Goal: Information Seeking & Learning: Learn about a topic

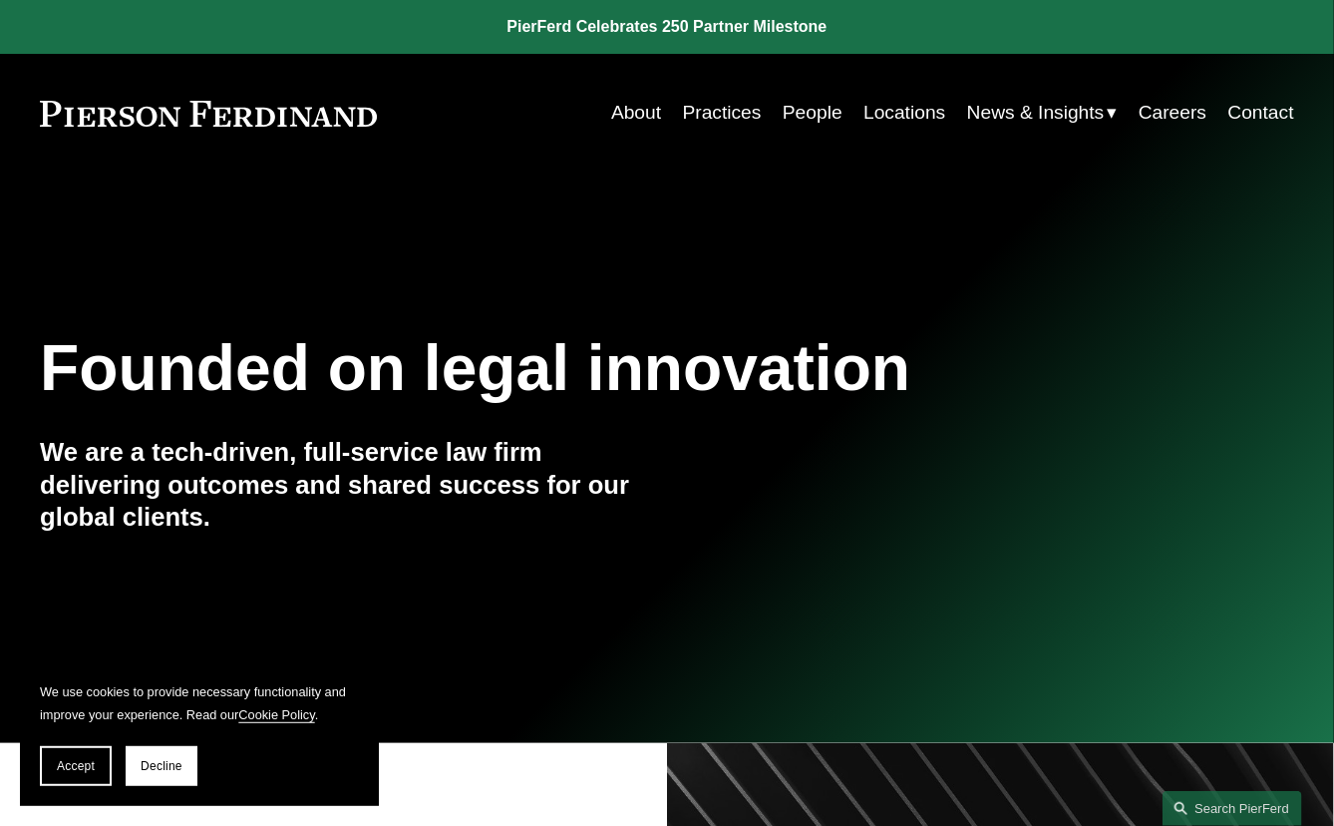
click at [1113, 310] on div "Founded on legal innovation We are a tech-driven, full-service law firm deliver…" at bounding box center [667, 458] width 1334 height 500
click at [79, 774] on button "Accept" at bounding box center [76, 766] width 72 height 40
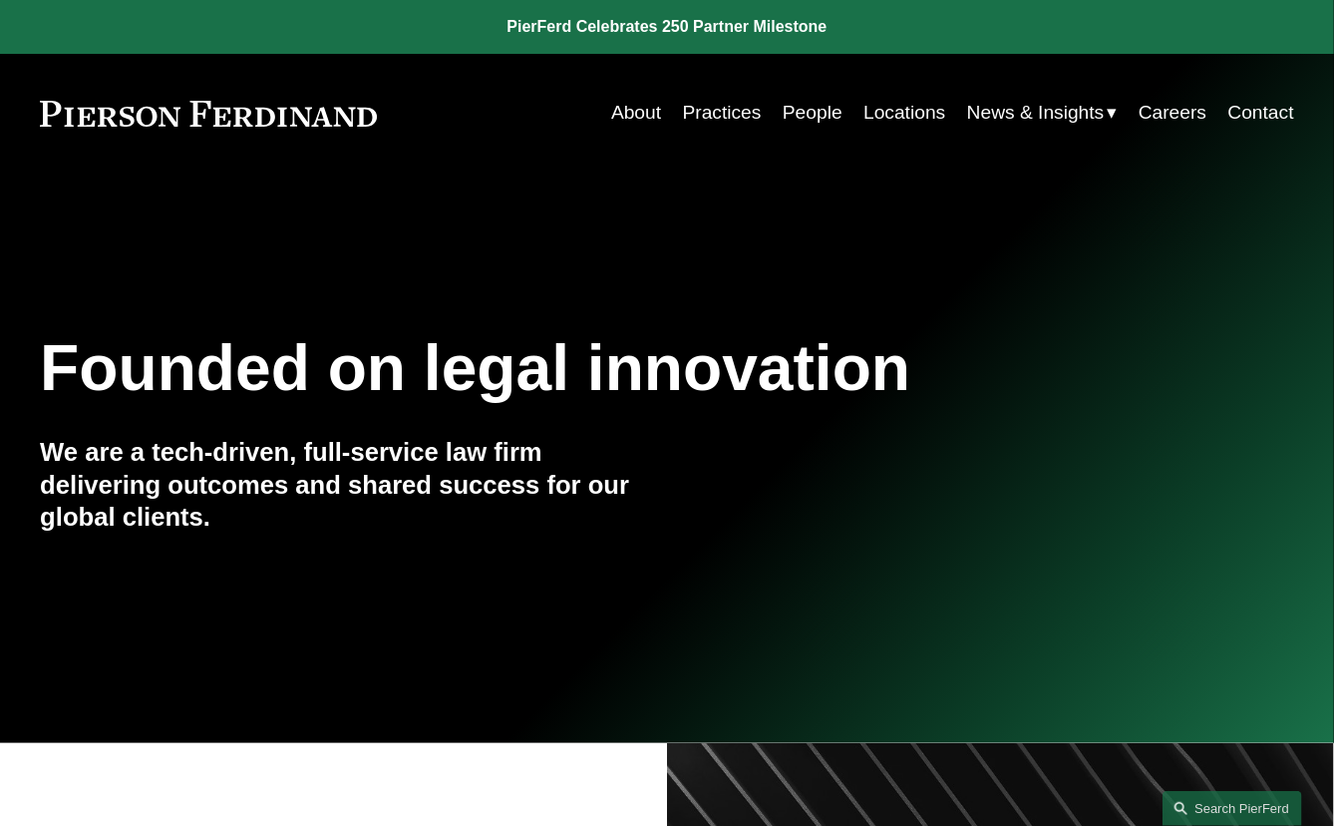
click at [707, 106] on link "Practices" at bounding box center [722, 113] width 79 height 38
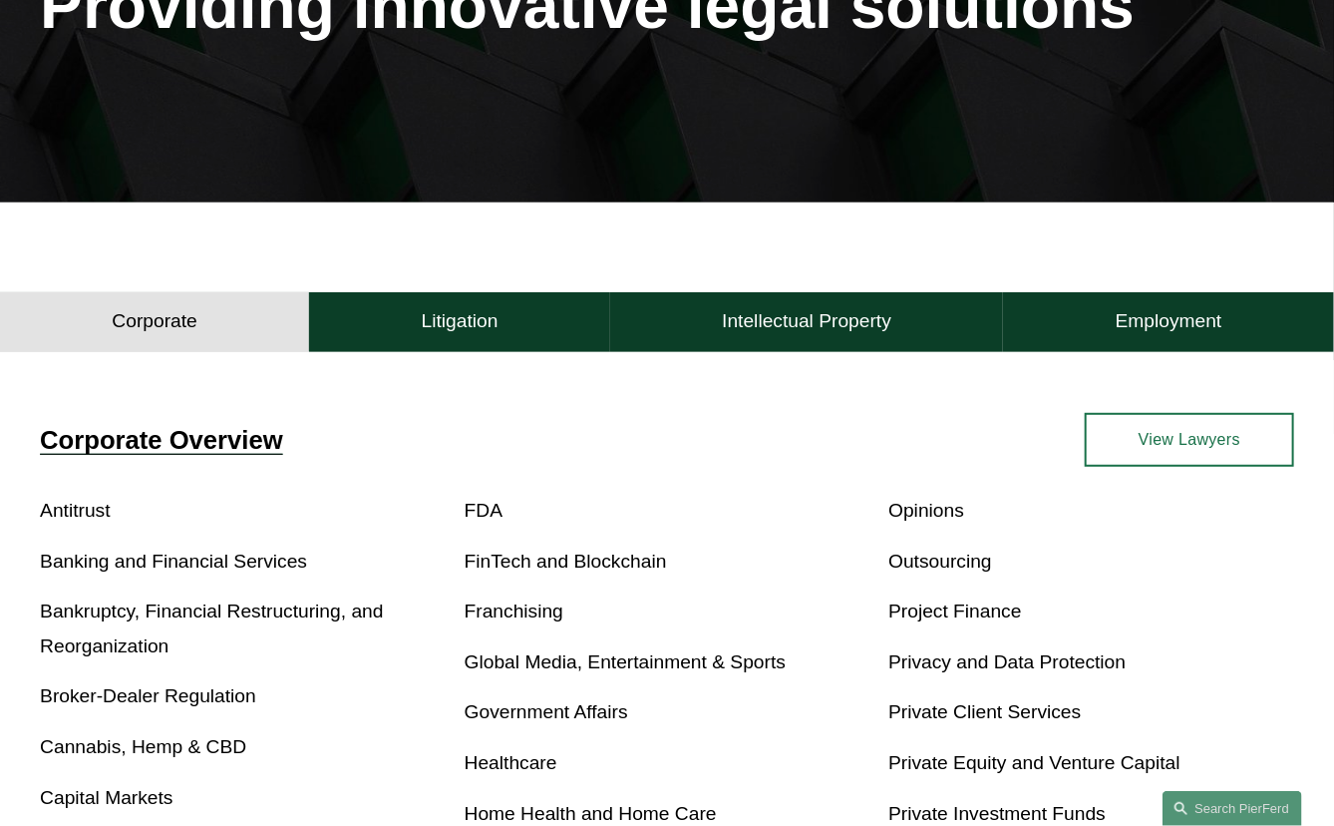
scroll to position [299, 0]
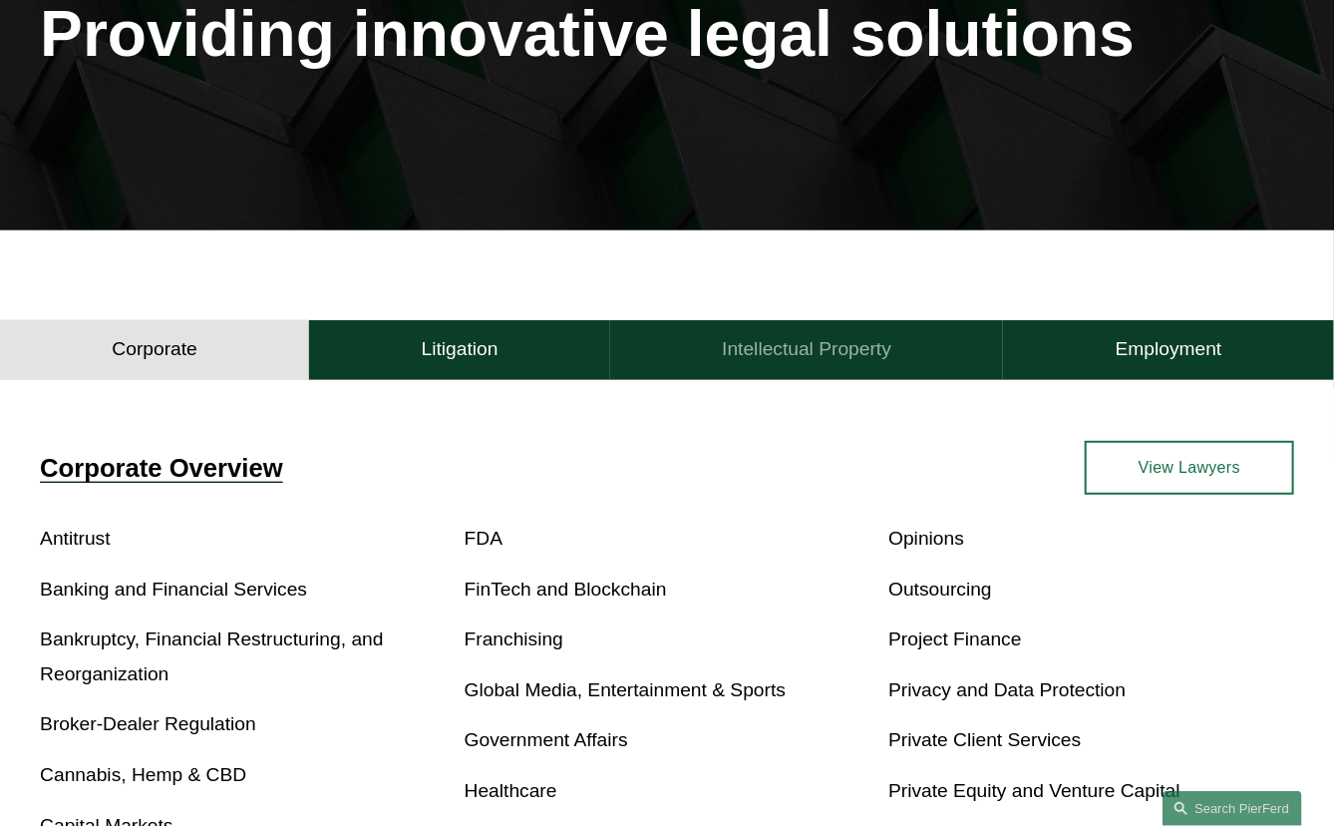
click at [791, 348] on h4 "Intellectual Property" at bounding box center [807, 349] width 170 height 24
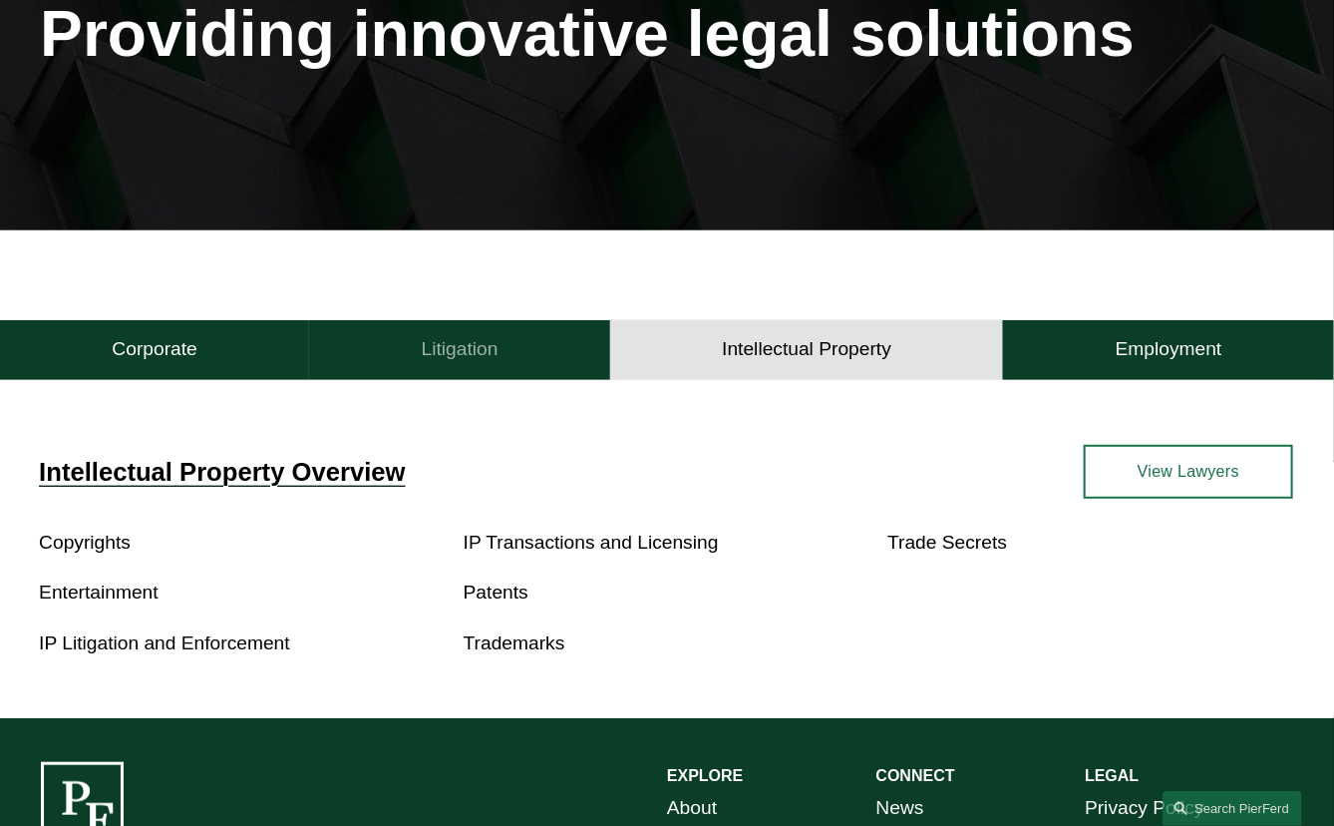
click at [550, 360] on button "Litigation" at bounding box center [459, 350] width 301 height 60
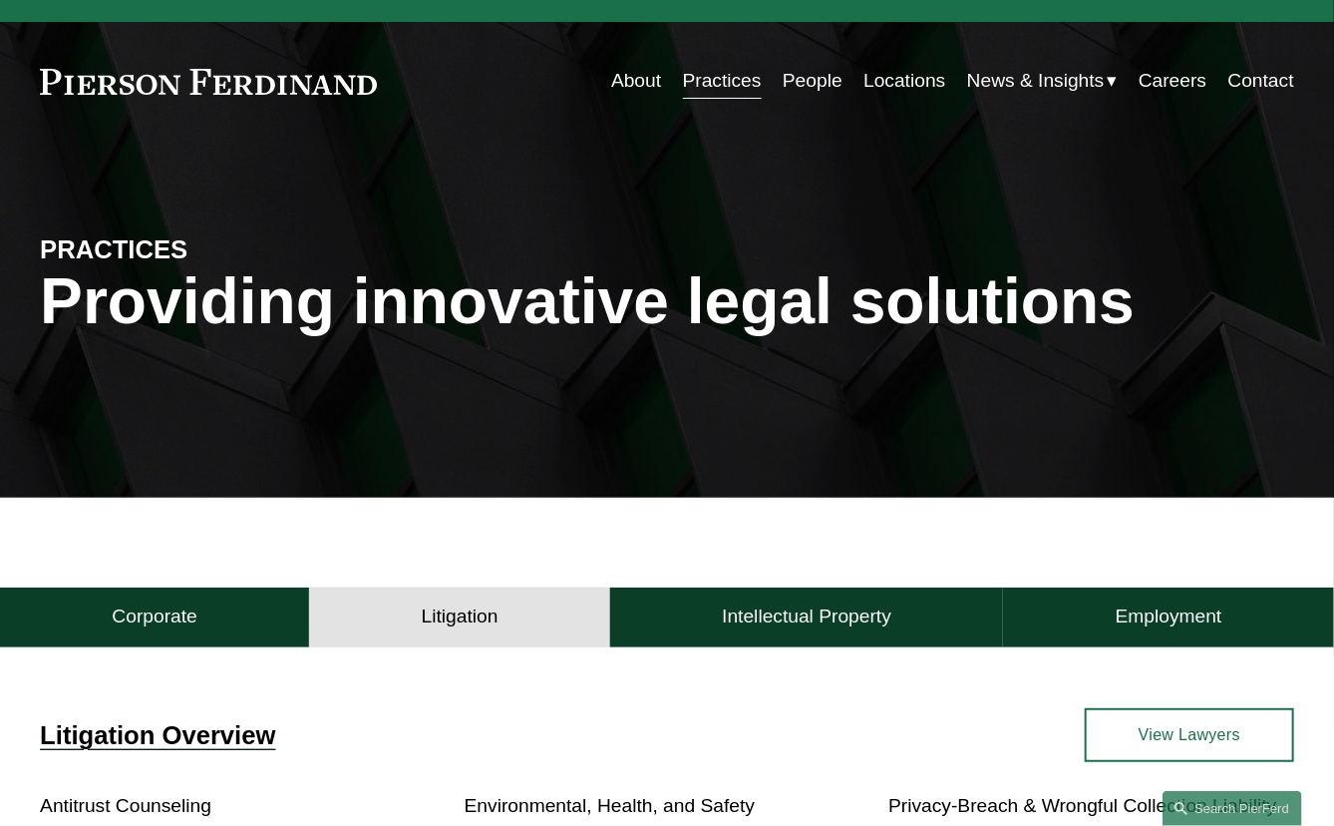
scroll to position [0, 0]
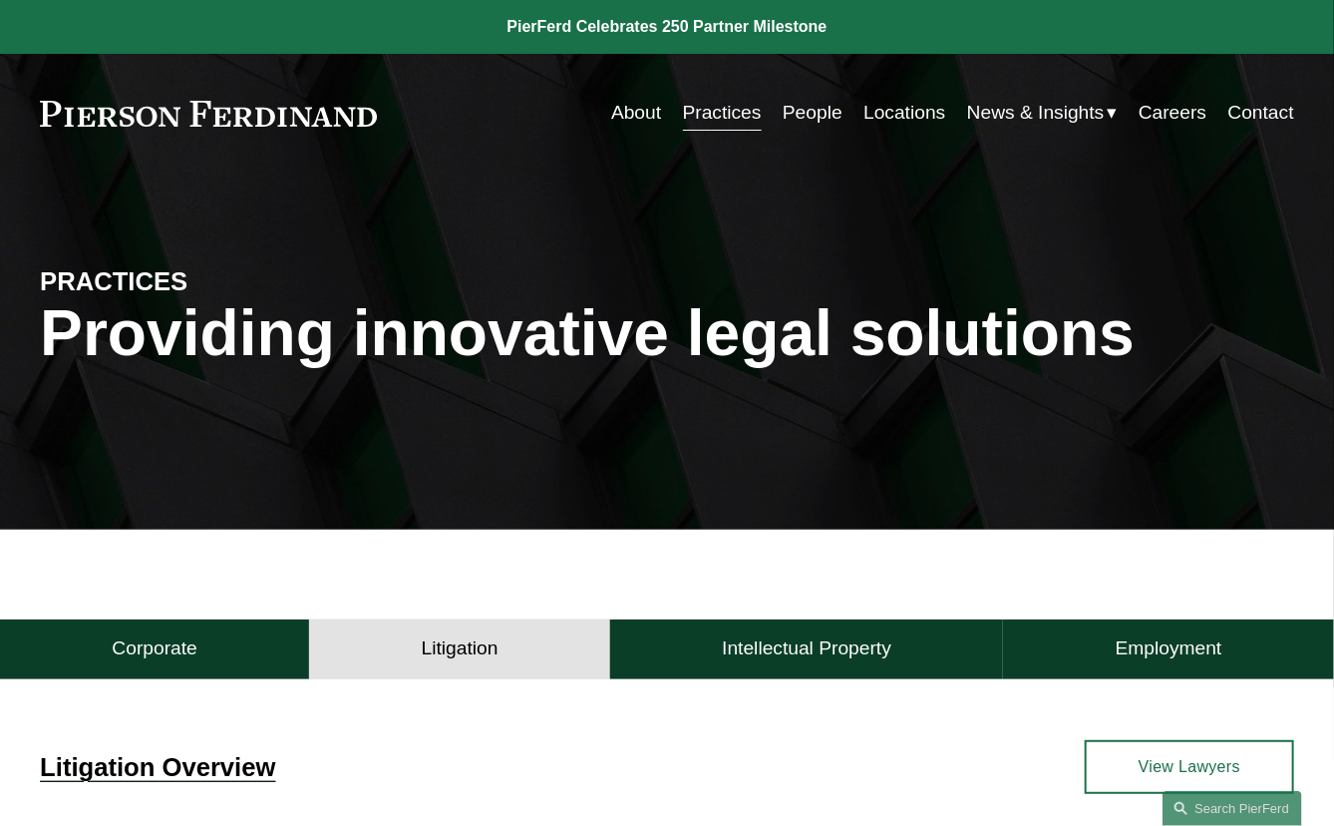
click at [914, 119] on link "Locations" at bounding box center [905, 113] width 82 height 38
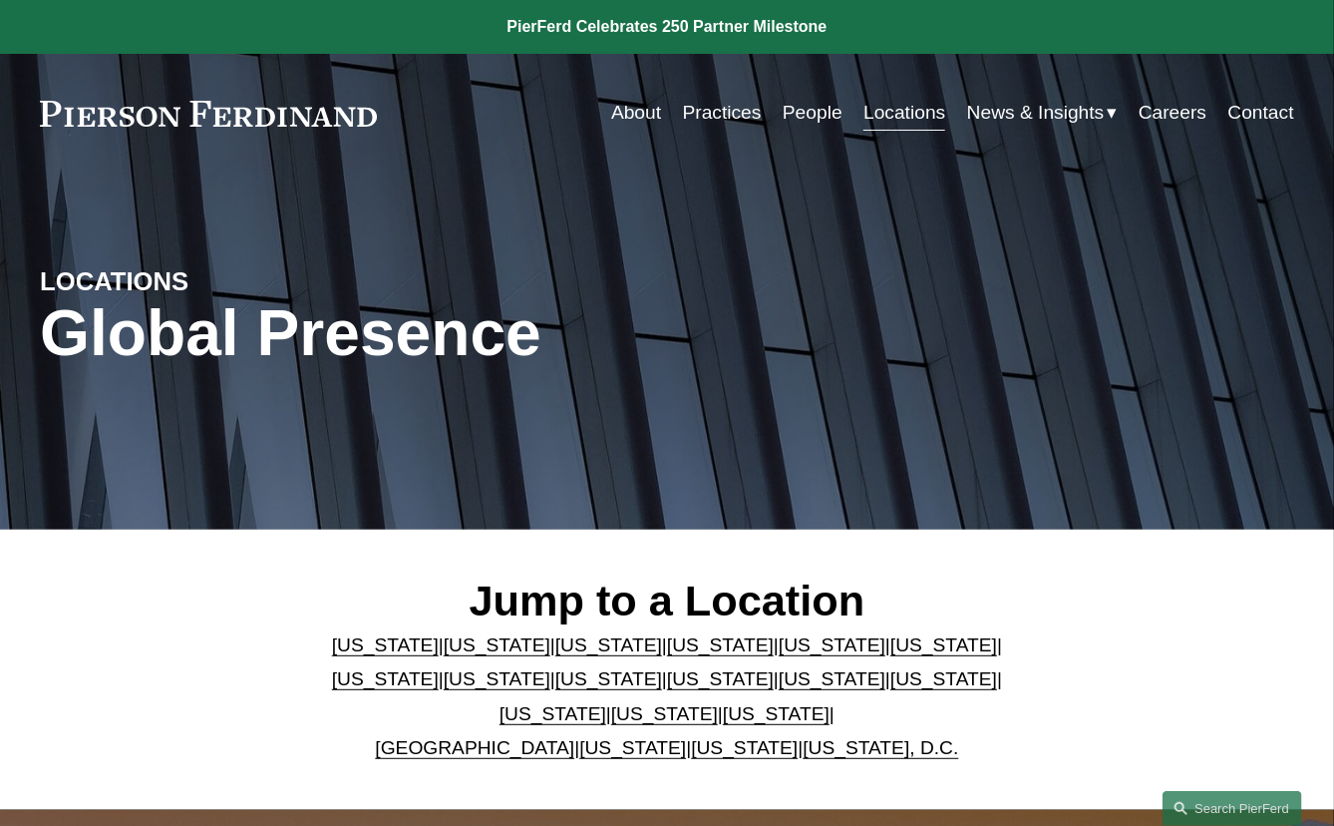
click at [809, 116] on link "People" at bounding box center [813, 113] width 60 height 38
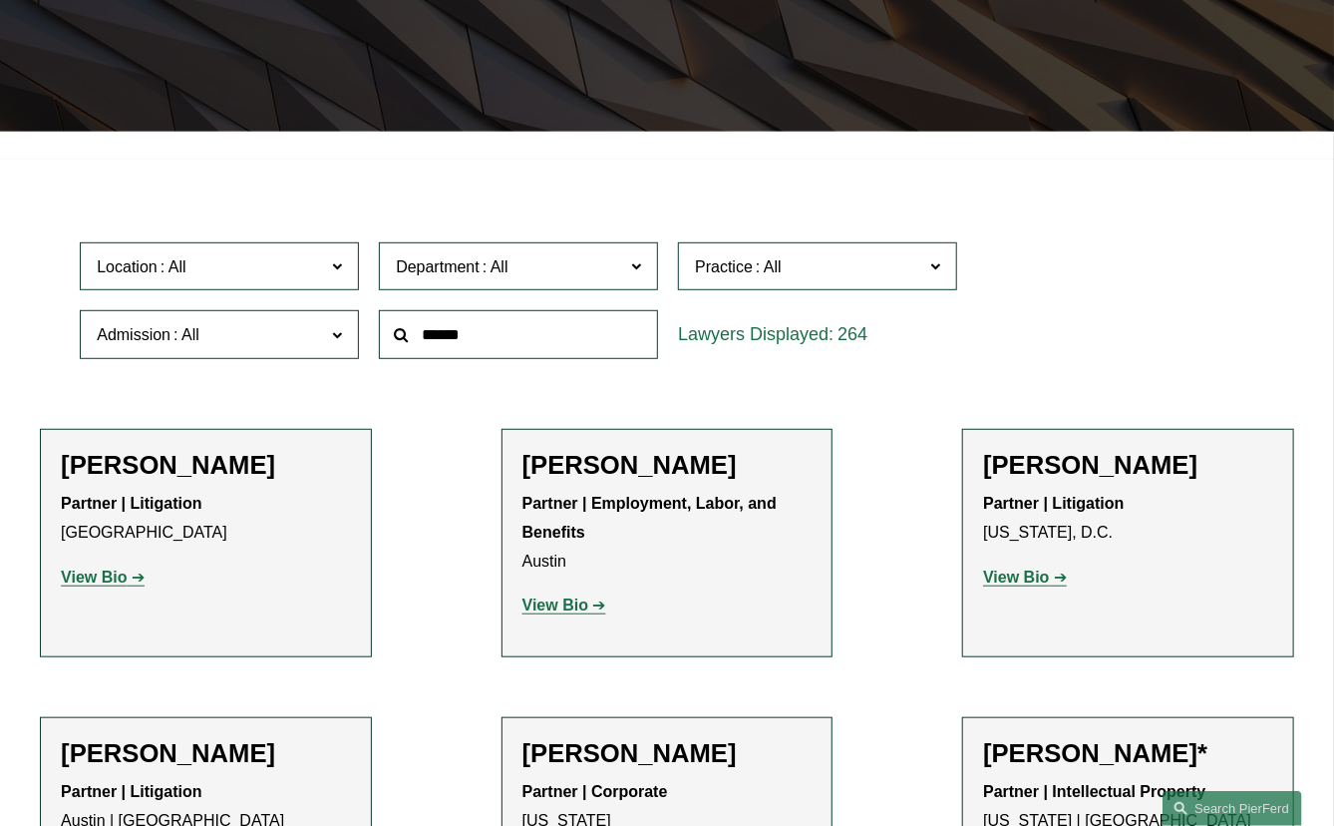
scroll to position [399, 0]
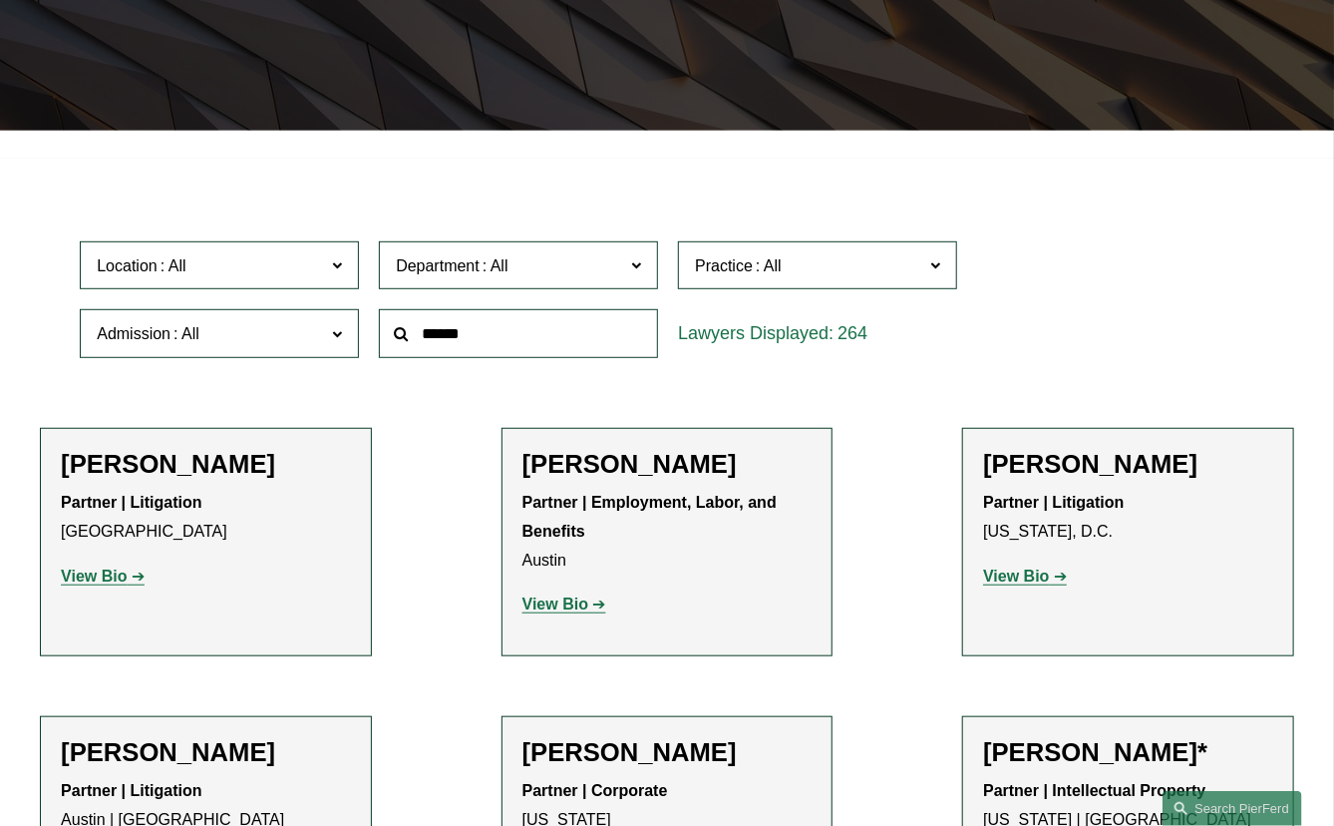
click at [539, 343] on input "text" at bounding box center [518, 333] width 279 height 49
type input "**********"
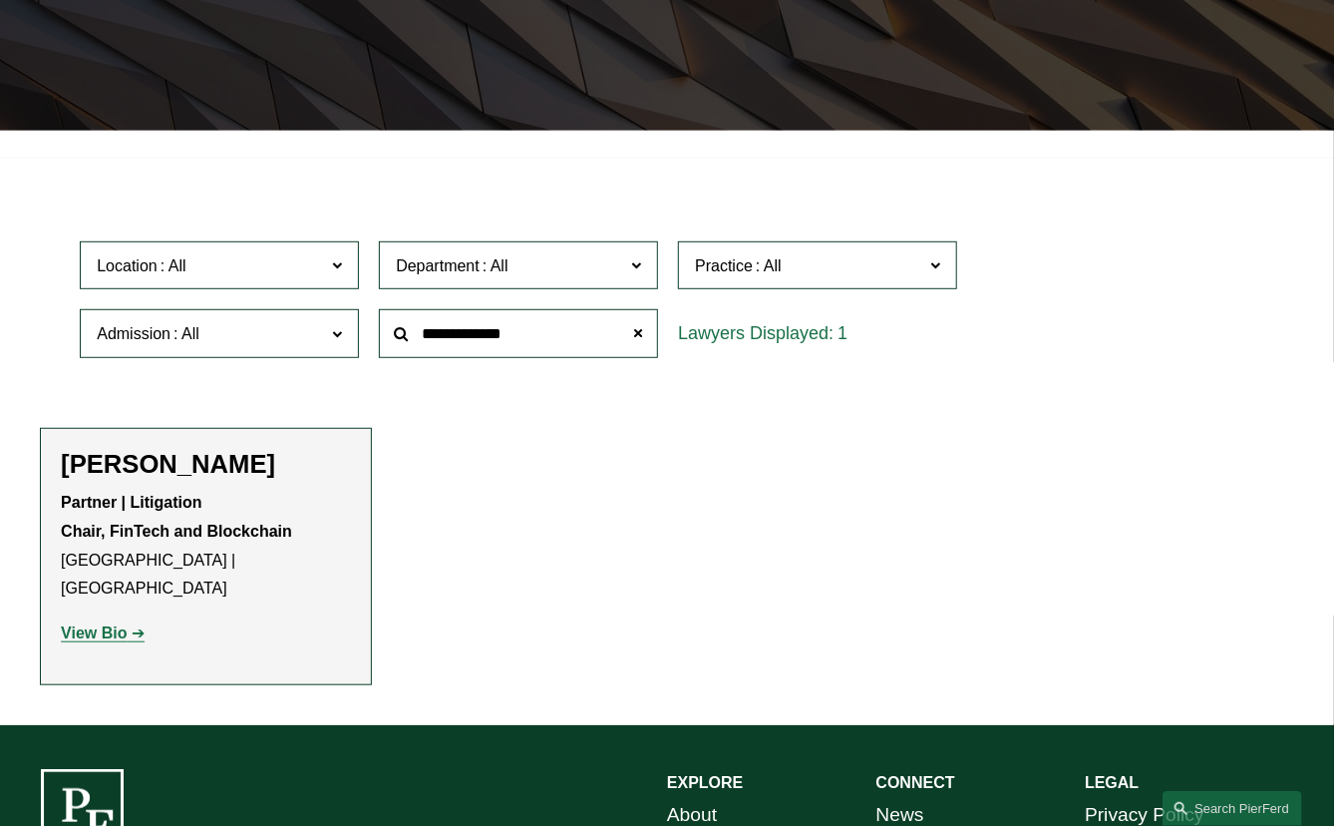
click at [118, 624] on strong "View Bio" at bounding box center [94, 632] width 66 height 17
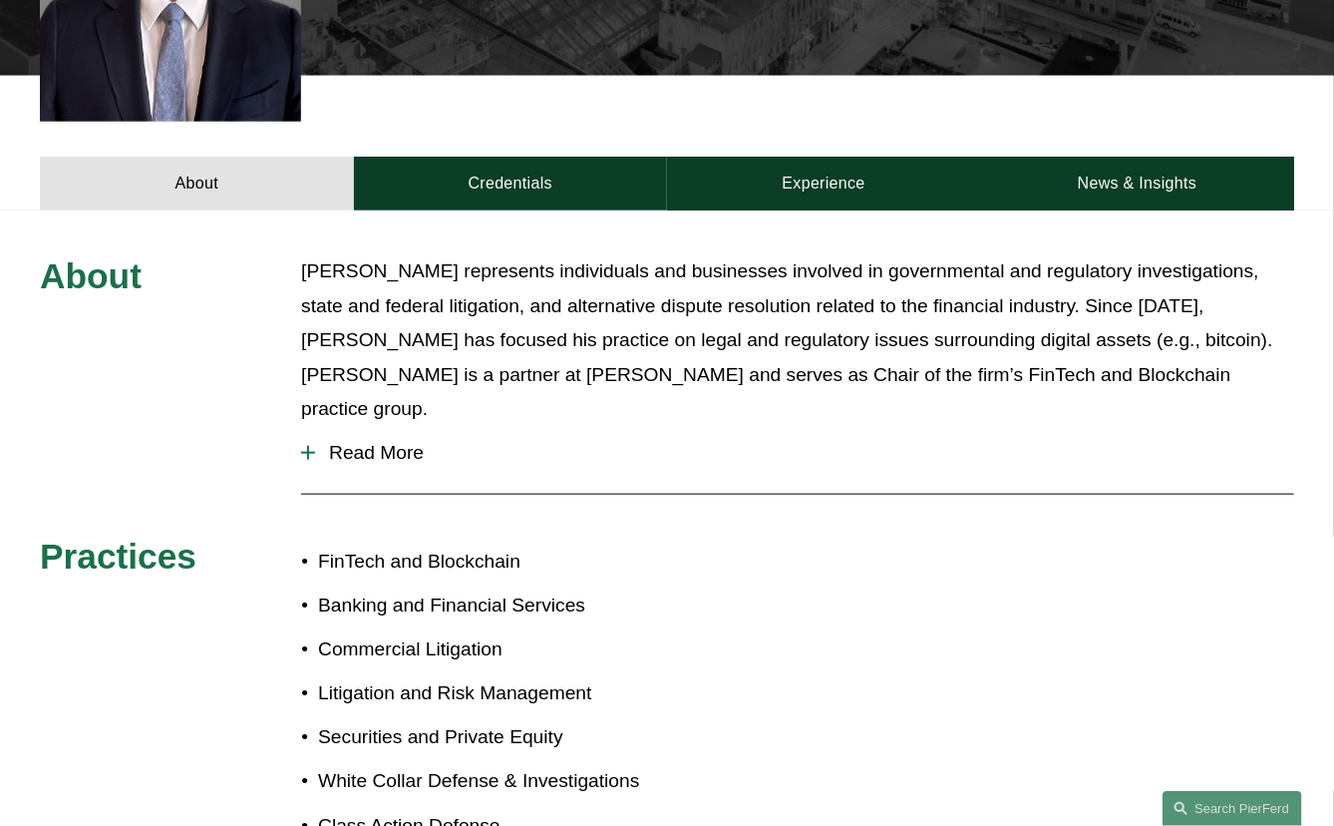
scroll to position [698, 0]
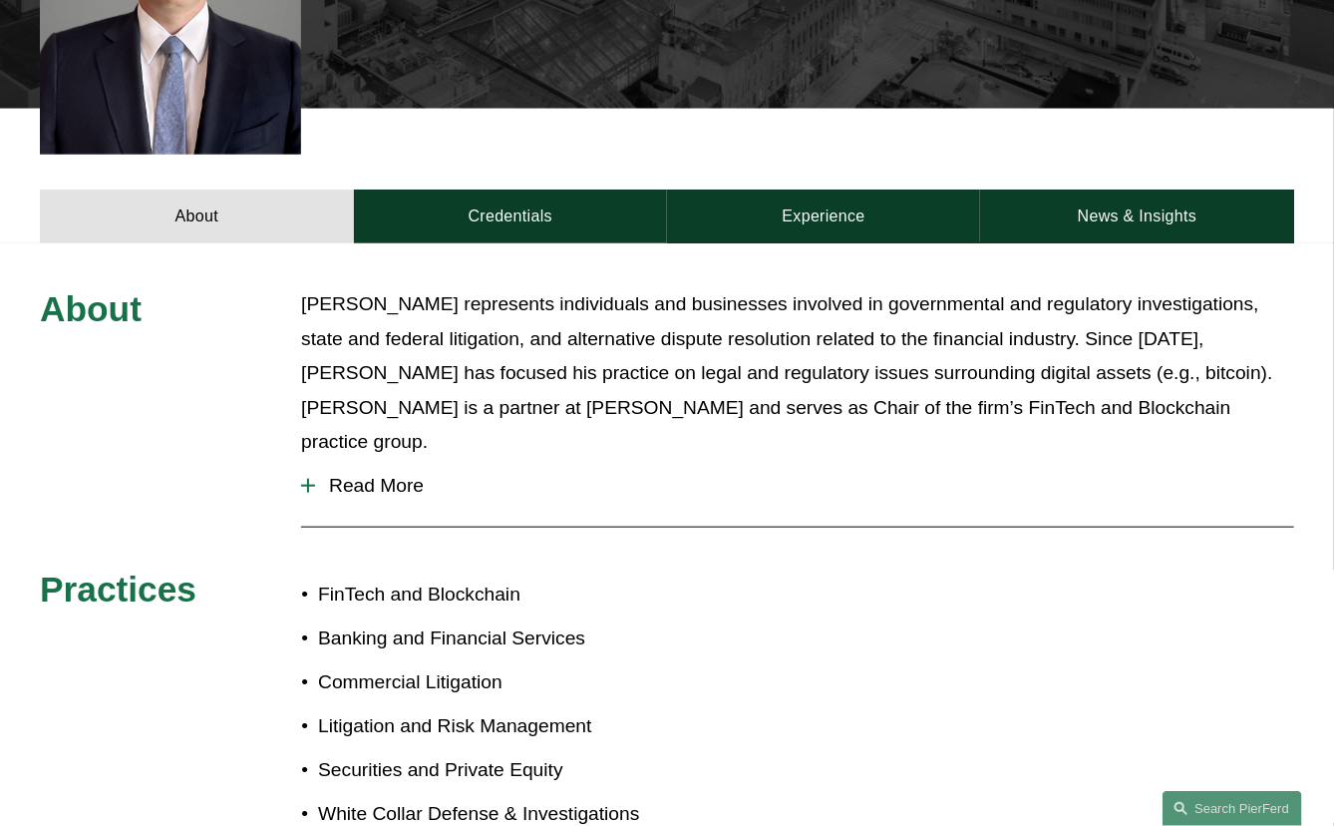
click at [419, 460] on button "Read More" at bounding box center [797, 486] width 993 height 52
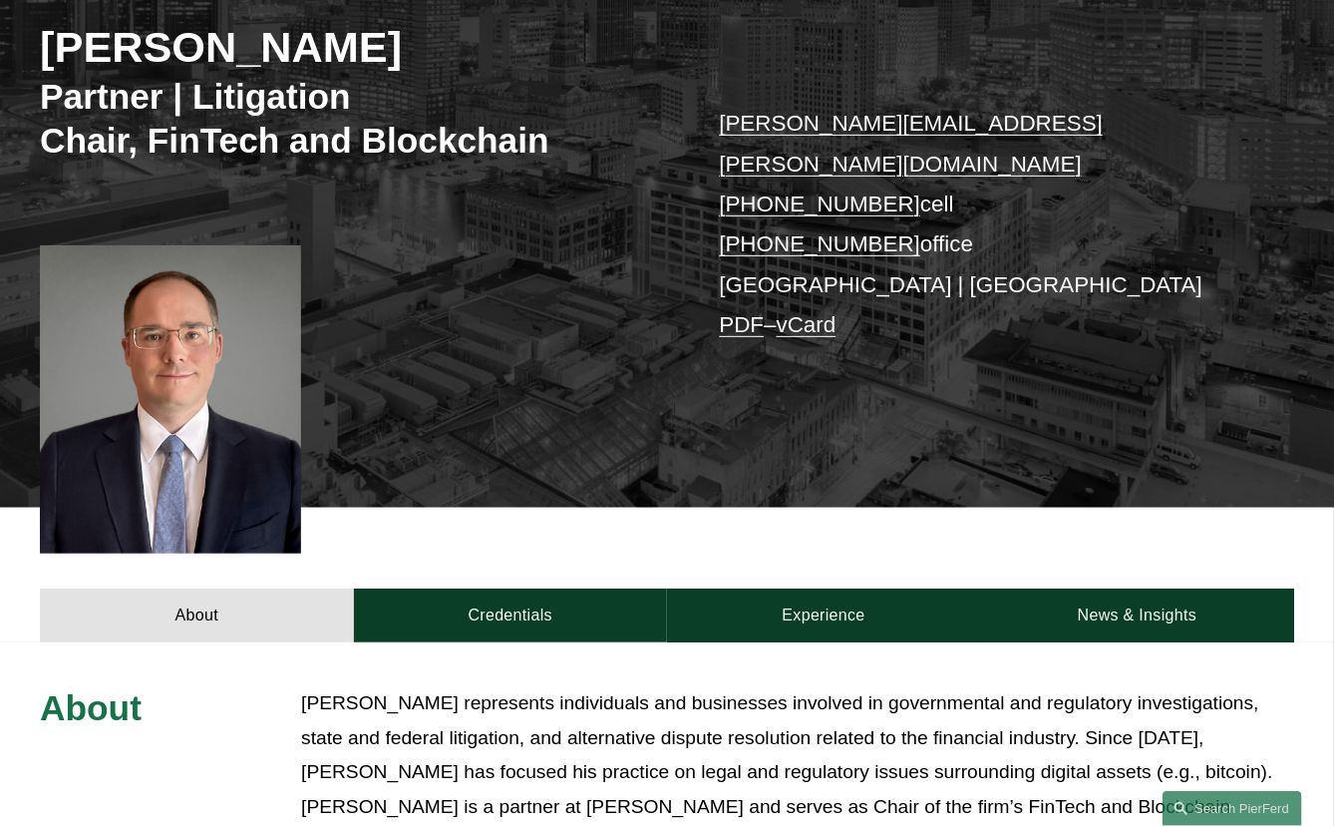
scroll to position [0, 0]
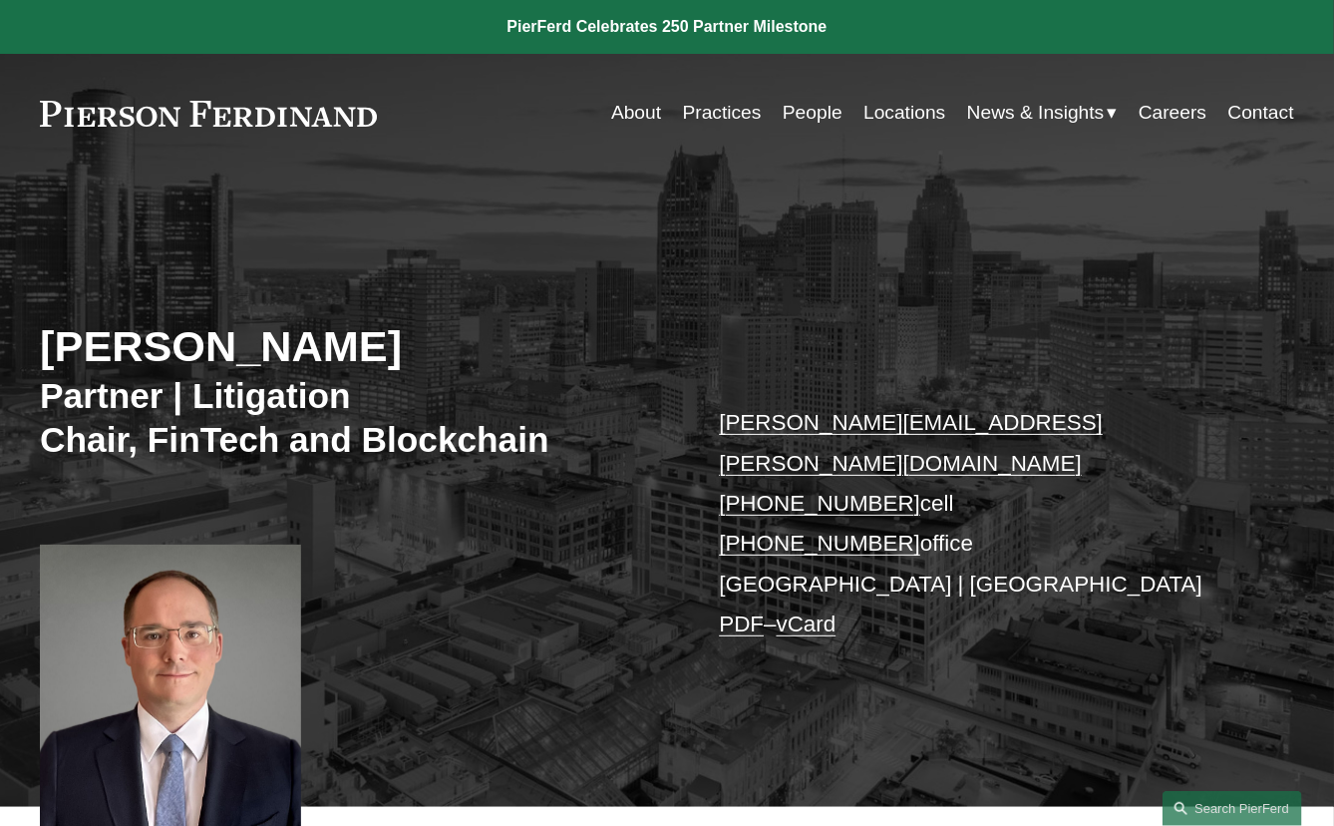
click at [683, 113] on link "Practices" at bounding box center [722, 113] width 79 height 38
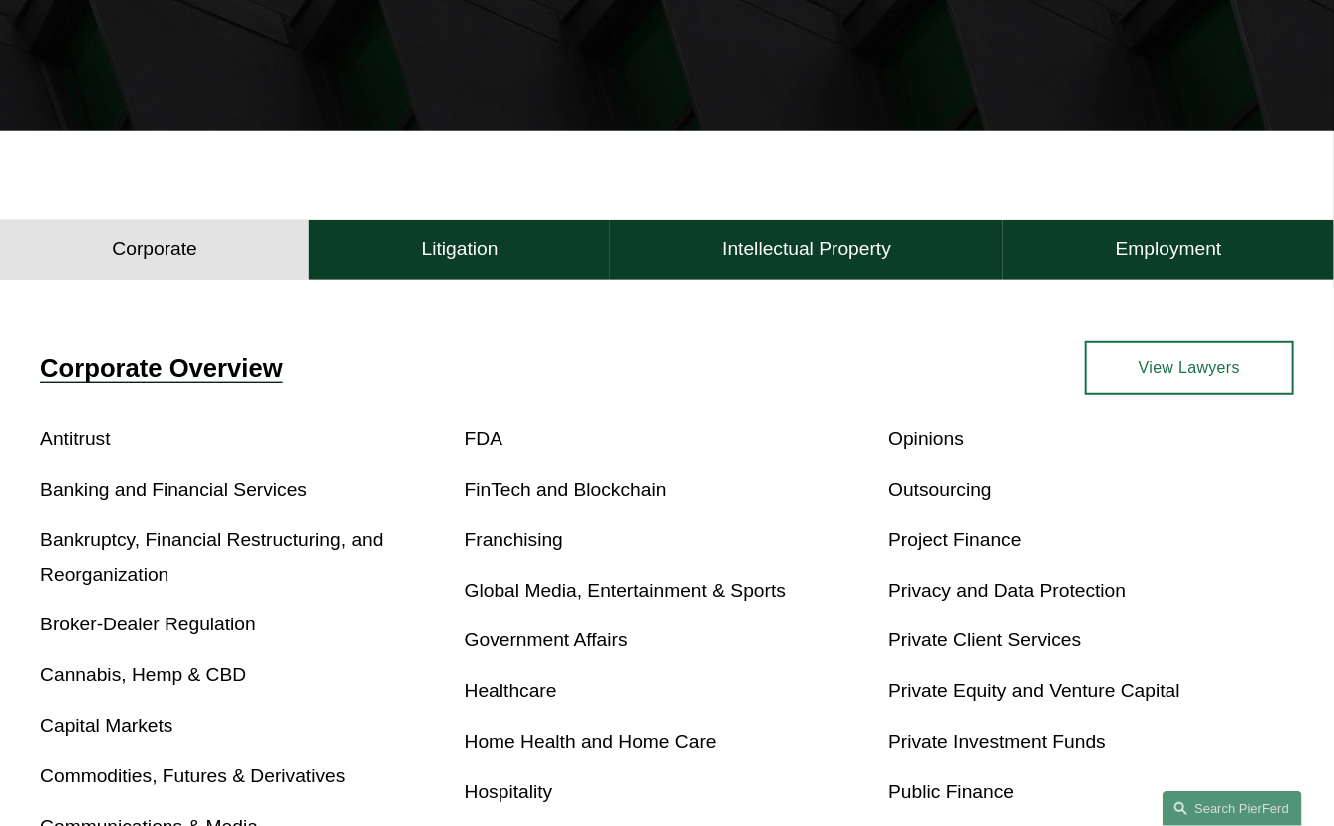
scroll to position [499, 0]
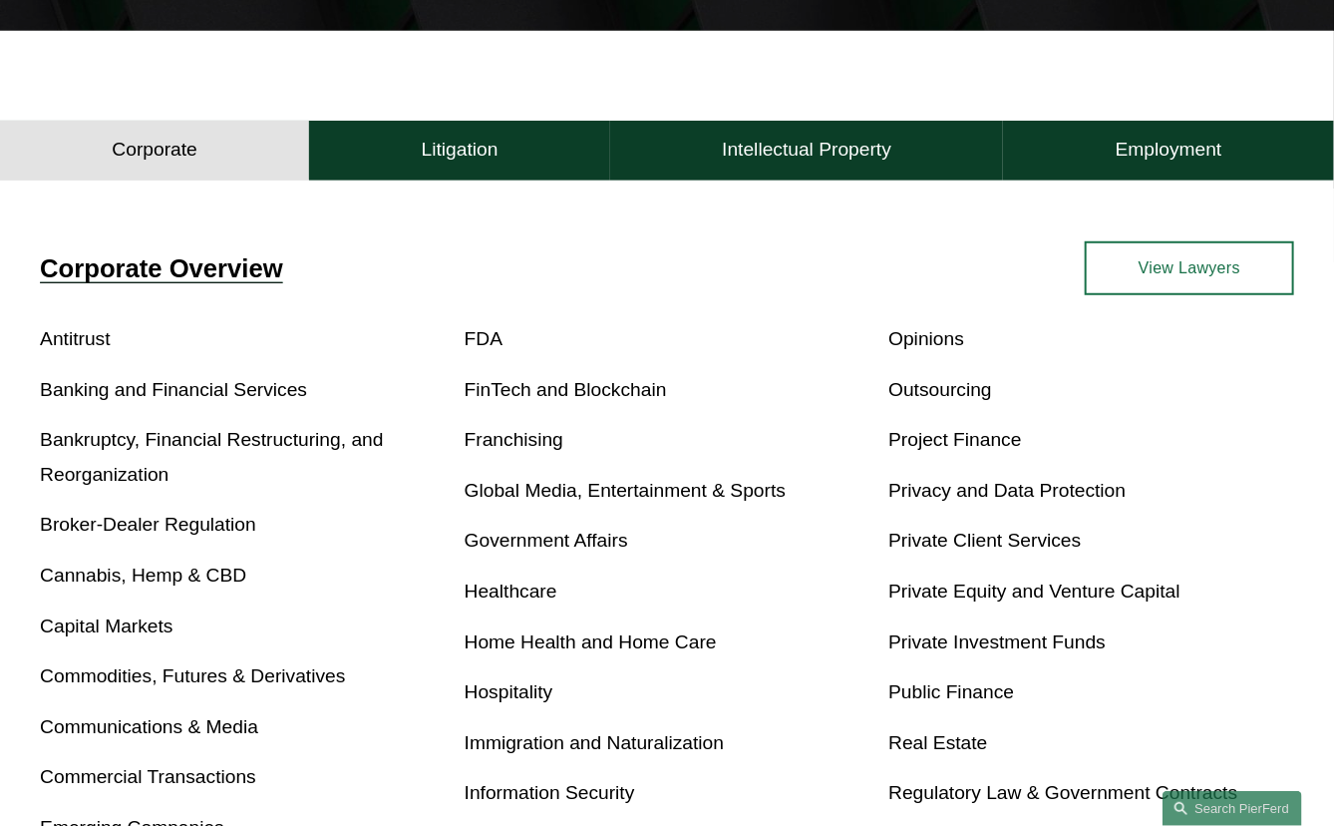
click at [548, 388] on link "FinTech and Blockchain" at bounding box center [566, 389] width 202 height 21
click at [449, 153] on h4 "Litigation" at bounding box center [460, 150] width 77 height 24
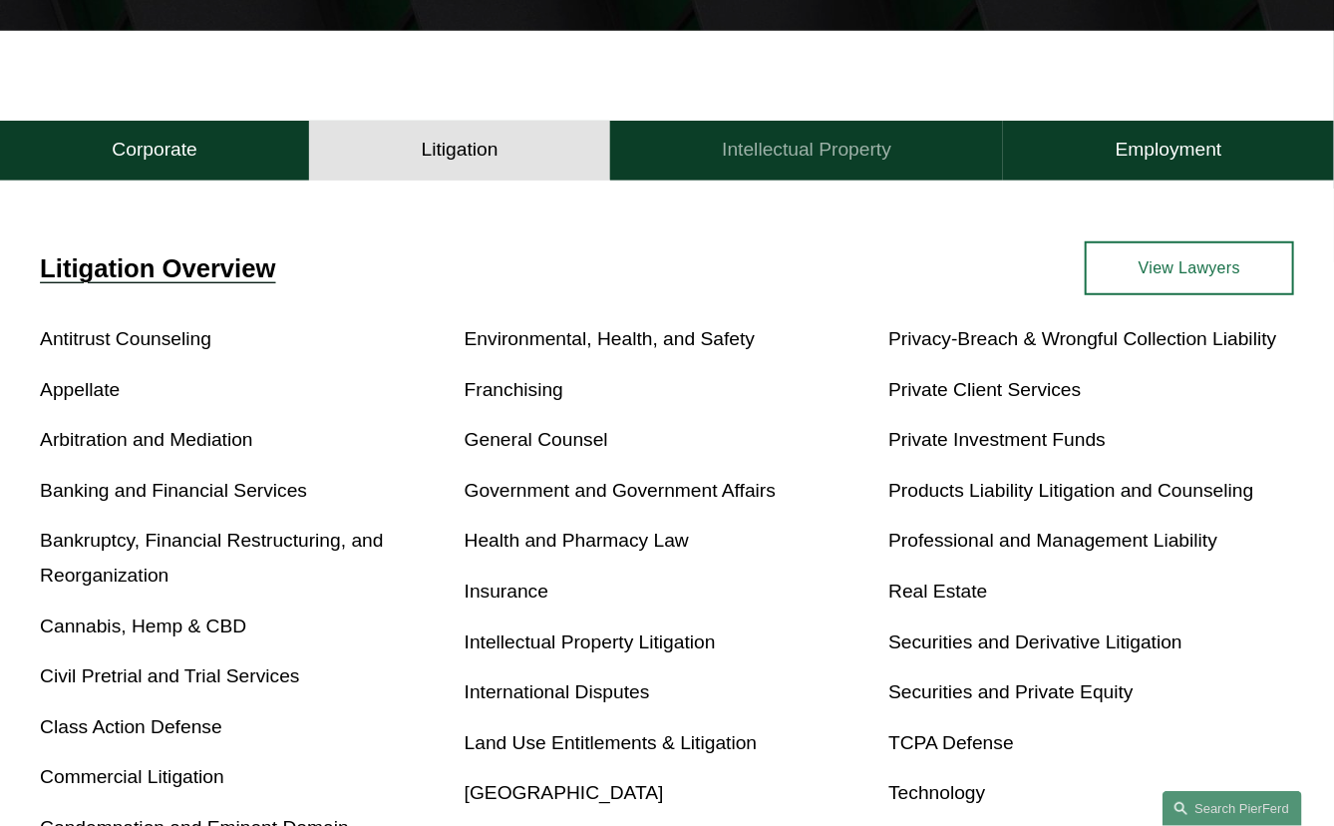
click at [722, 150] on h4 "Intellectual Property" at bounding box center [807, 150] width 170 height 24
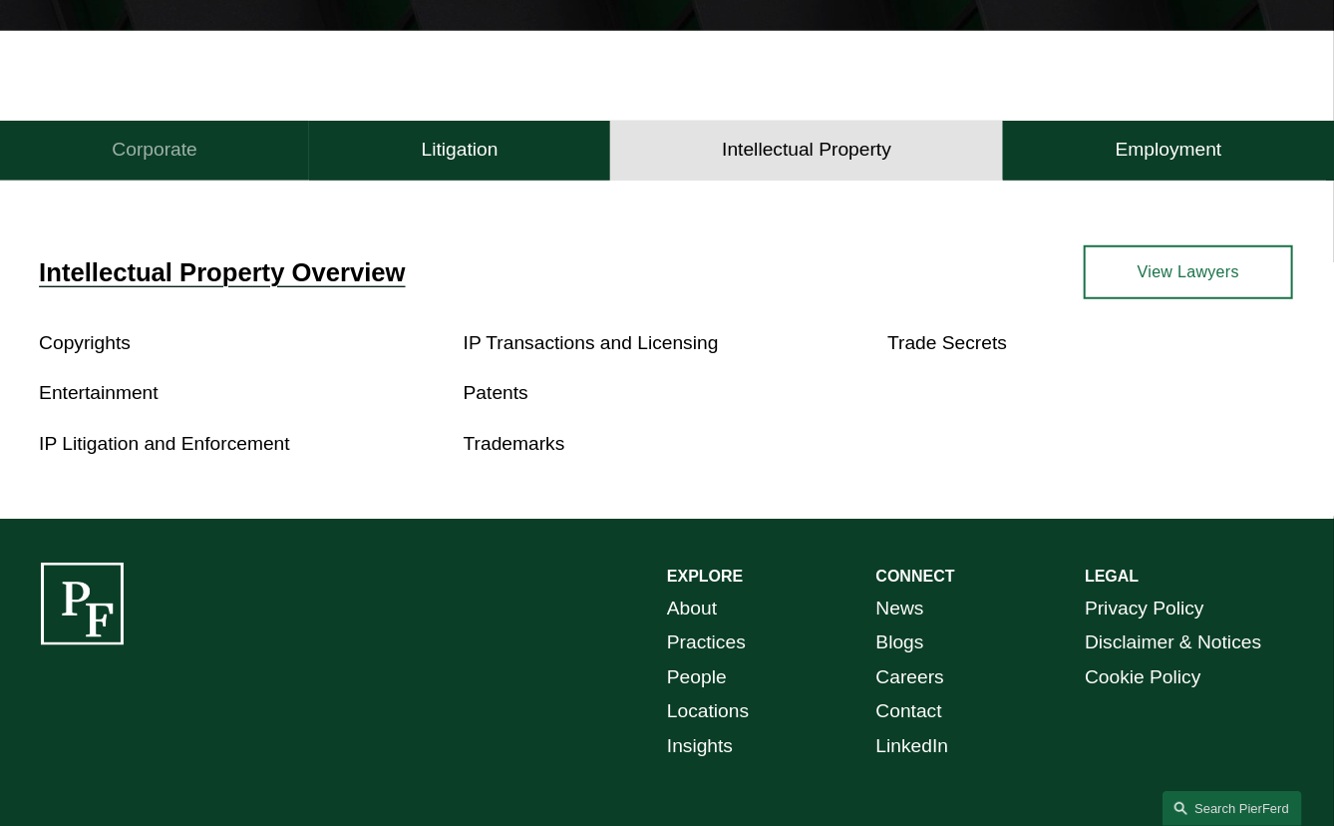
click at [205, 136] on button "Corporate" at bounding box center [154, 151] width 309 height 60
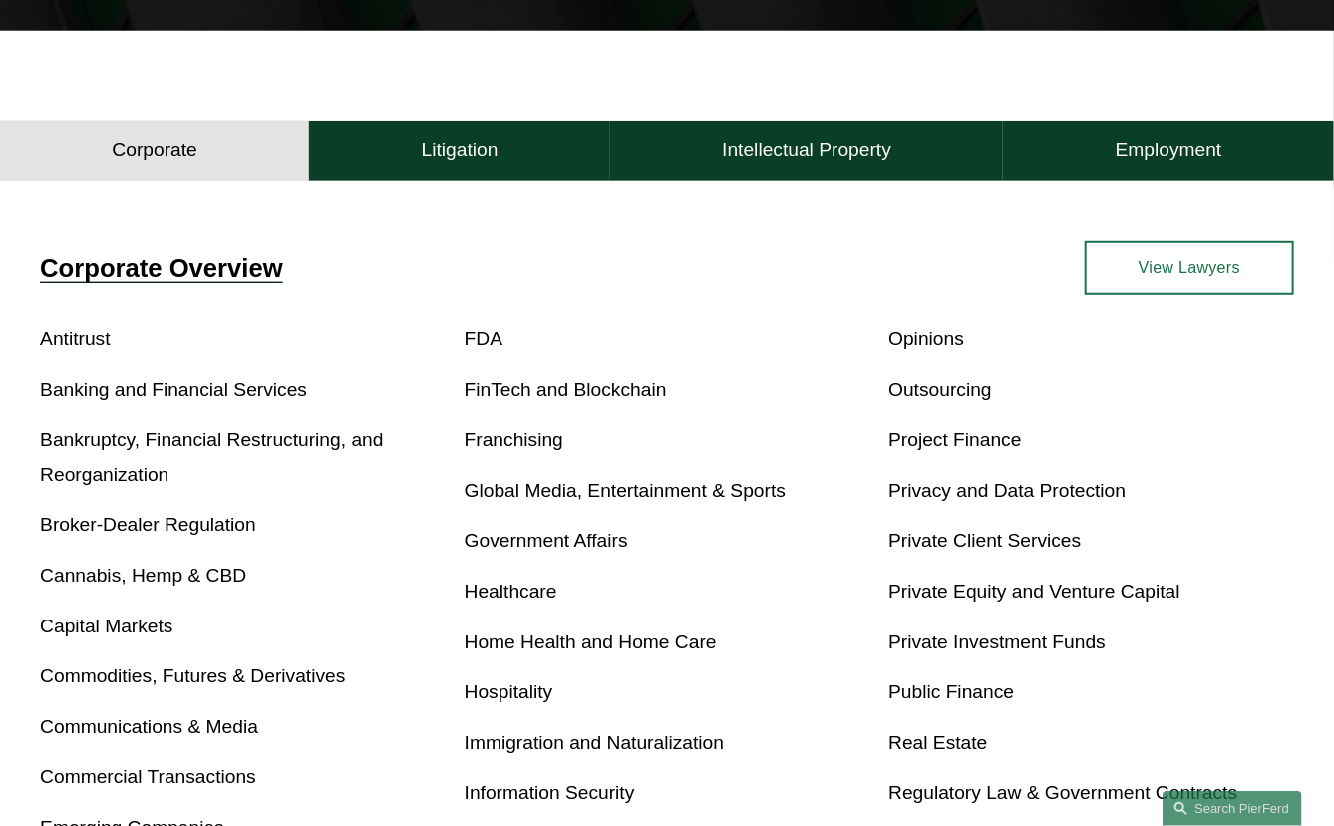
click at [574, 393] on link "FinTech and Blockchain" at bounding box center [566, 389] width 202 height 21
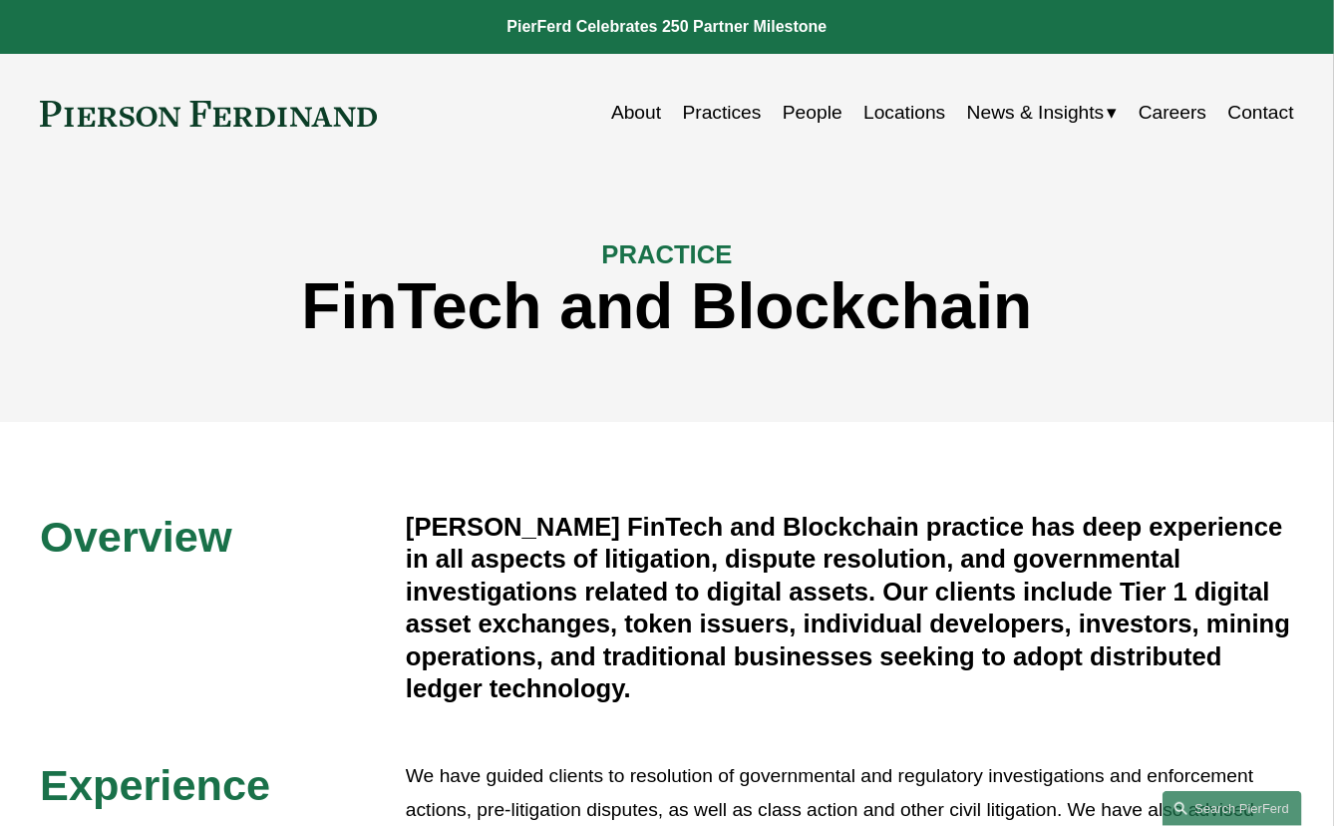
click at [678, 411] on div "PRACTICE FinTech and Blockchain" at bounding box center [667, 297] width 1334 height 249
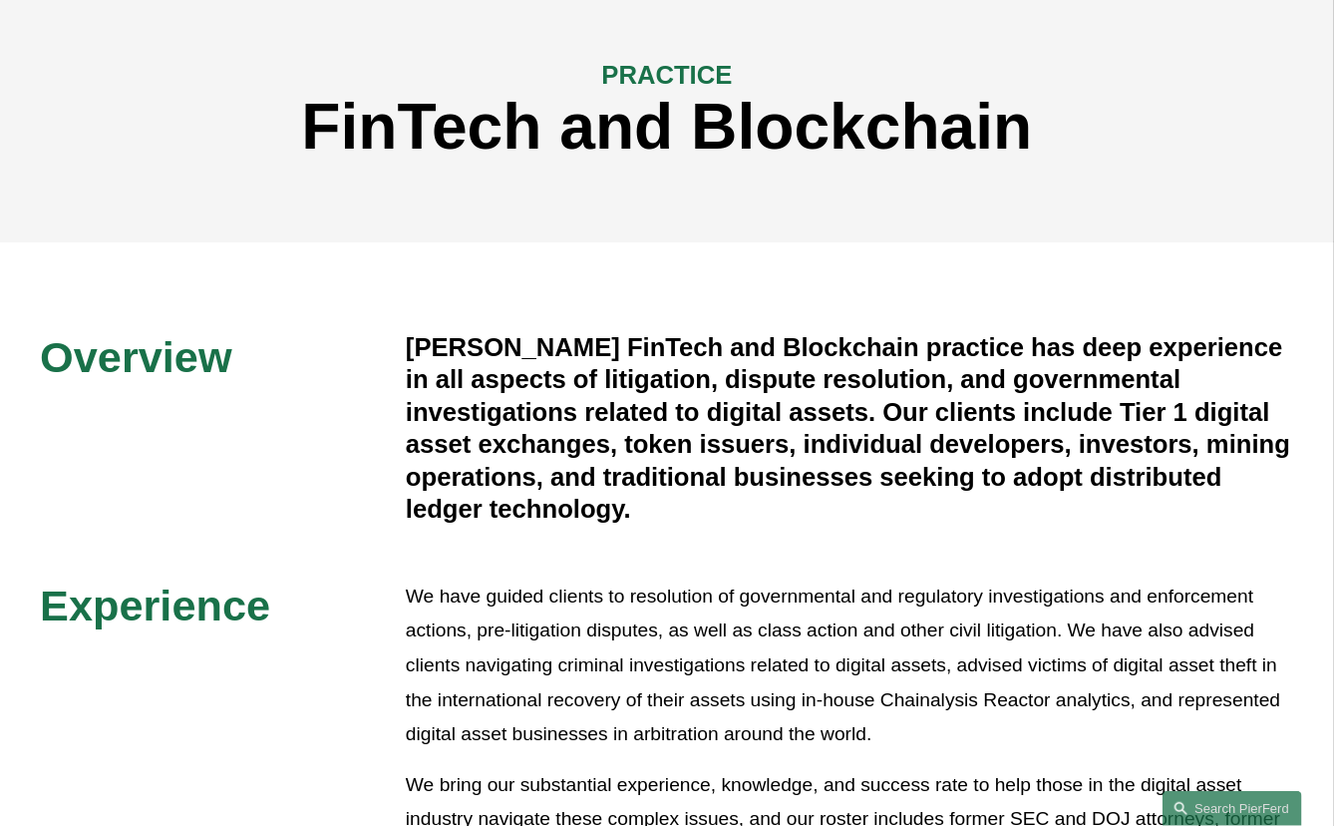
scroll to position [299, 0]
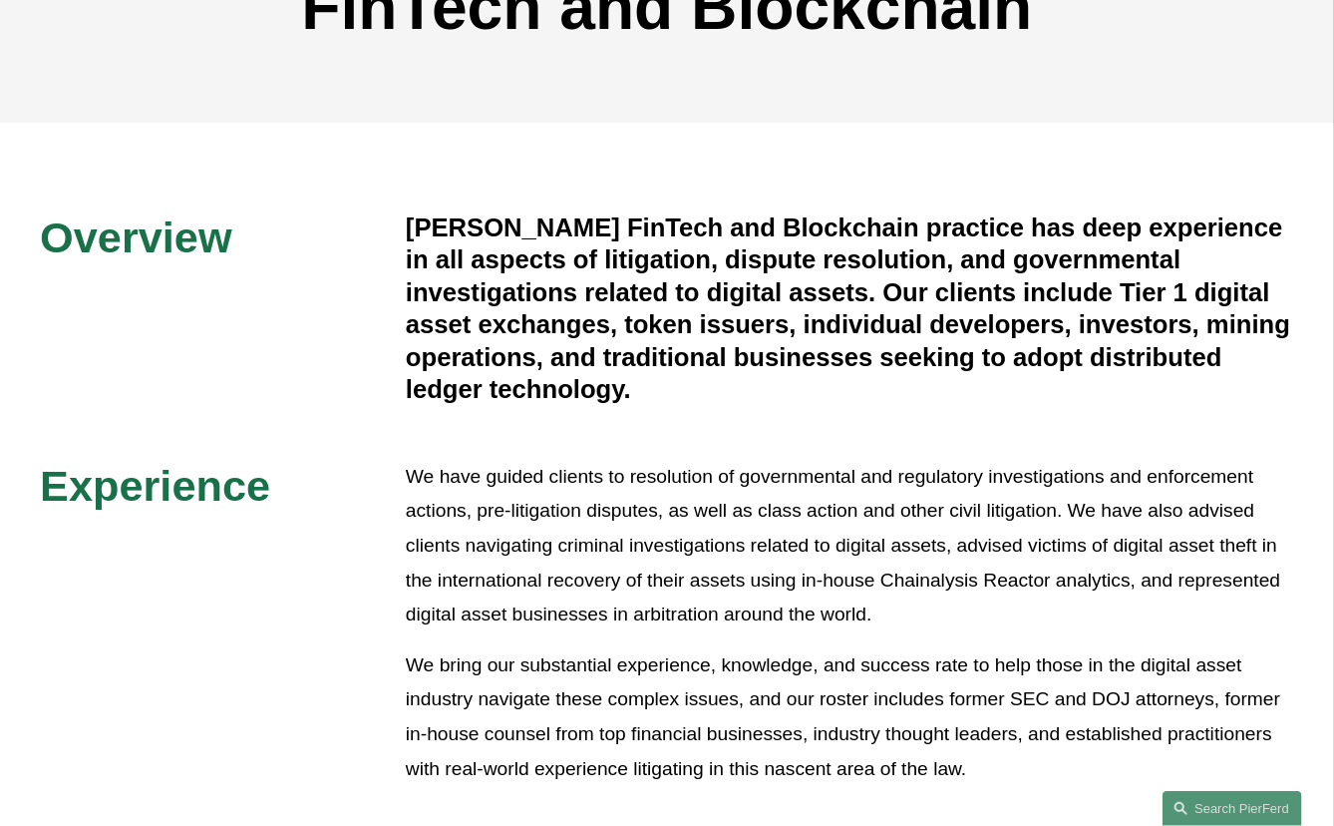
drag, startPoint x: 596, startPoint y: 450, endPoint x: 595, endPoint y: 350, distance: 99.7
click at [597, 448] on div "Overview [PERSON_NAME] FinTech and Blockchain practice has deep experience in a…" at bounding box center [667, 498] width 1334 height 574
